Goal: Find specific page/section: Find specific page/section

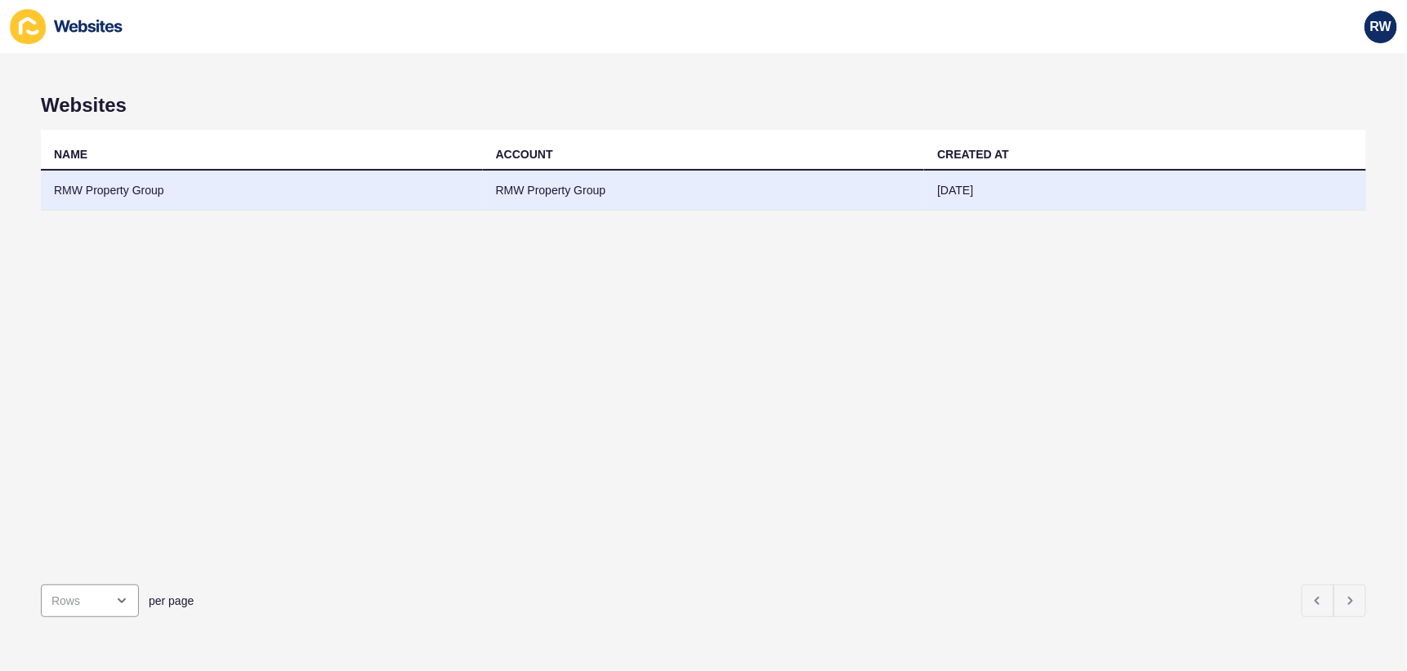
click at [145, 185] on td "RMW Property Group" at bounding box center [262, 191] width 442 height 40
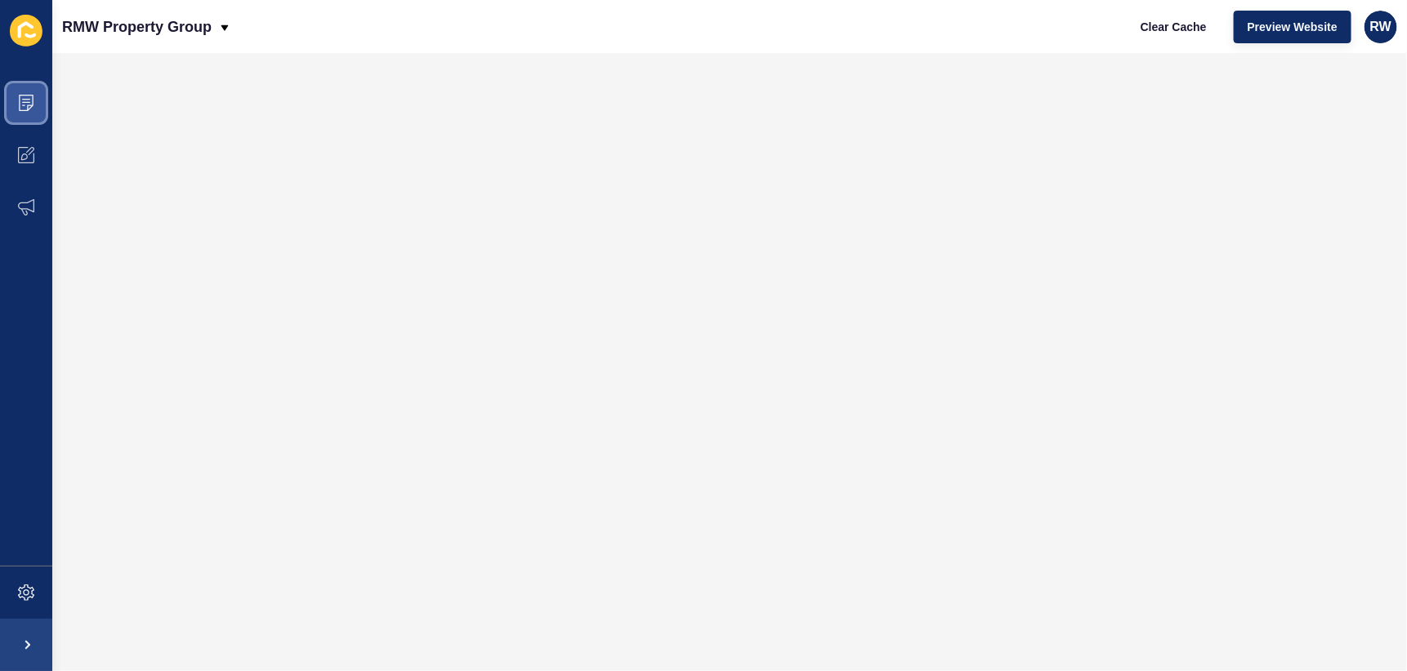
click at [25, 100] on icon at bounding box center [26, 99] width 8 height 1
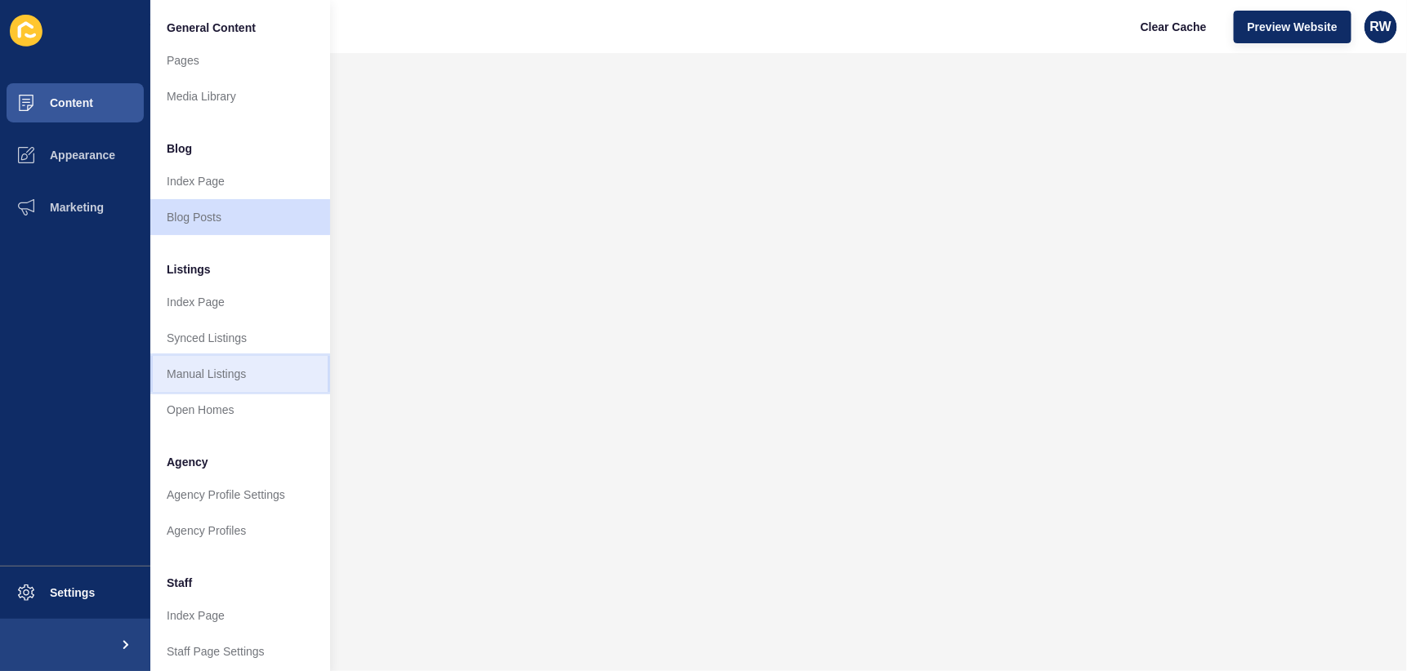
click at [202, 375] on link "Manual Listings" at bounding box center [240, 374] width 180 height 36
